Goal: Information Seeking & Learning: Understand process/instructions

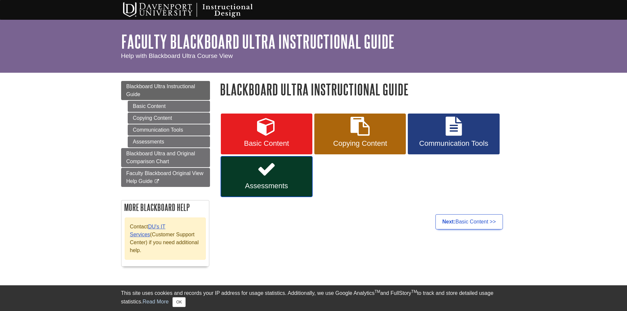
click at [284, 187] on span "Assessments" at bounding box center [267, 186] width 82 height 9
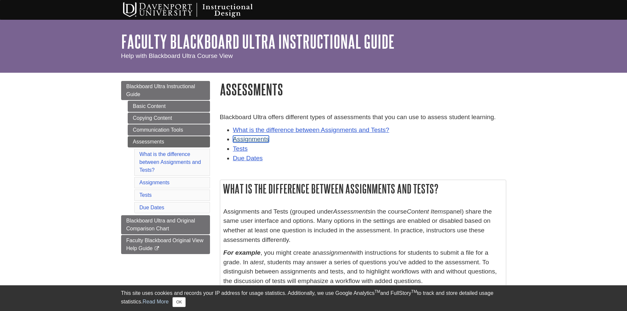
click at [254, 136] on link "Assignments" at bounding box center [251, 139] width 36 height 7
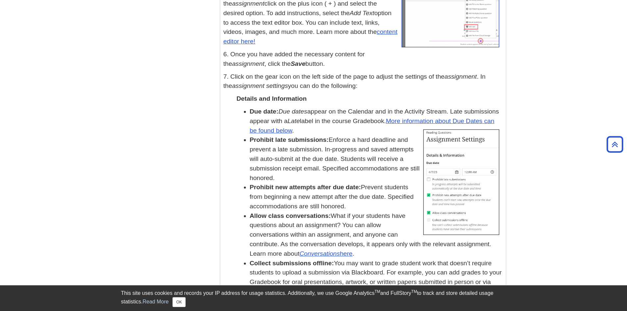
scroll to position [536, 0]
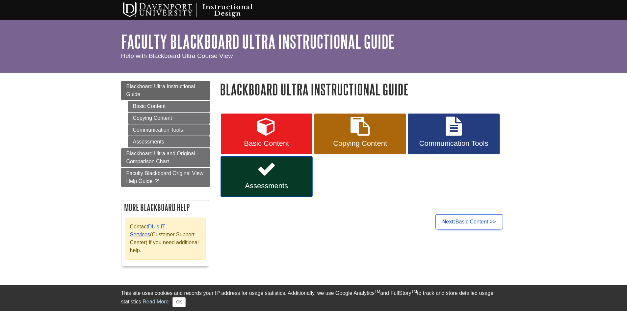
click at [270, 186] on span "Assessments" at bounding box center [267, 186] width 82 height 9
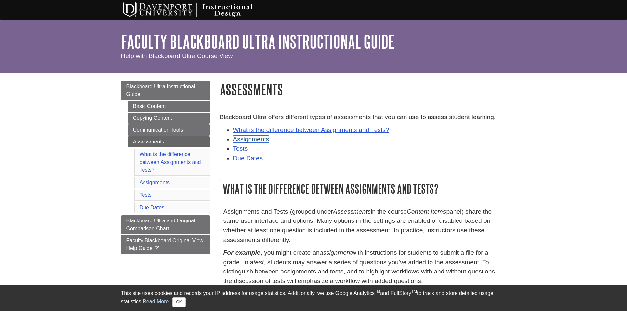
click at [256, 139] on link "Assignments" at bounding box center [251, 139] width 36 height 7
